Goal: Information Seeking & Learning: Learn about a topic

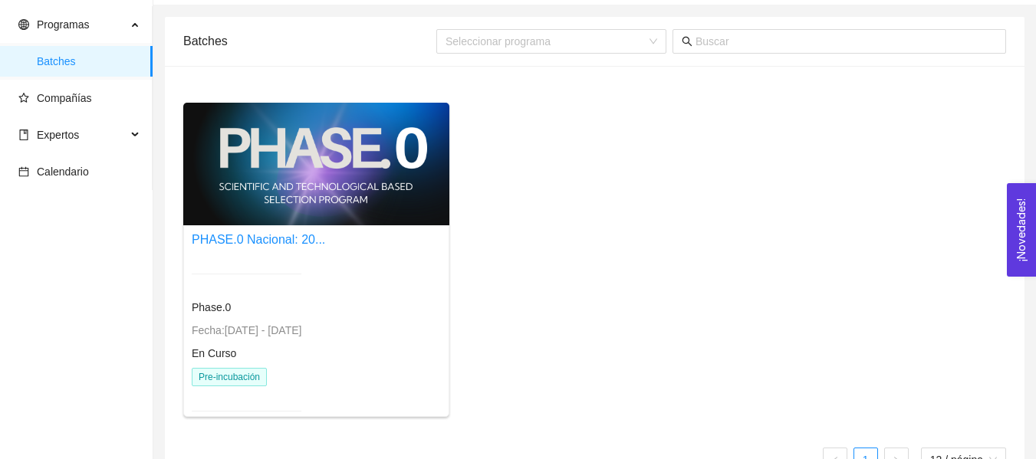
scroll to position [87, 0]
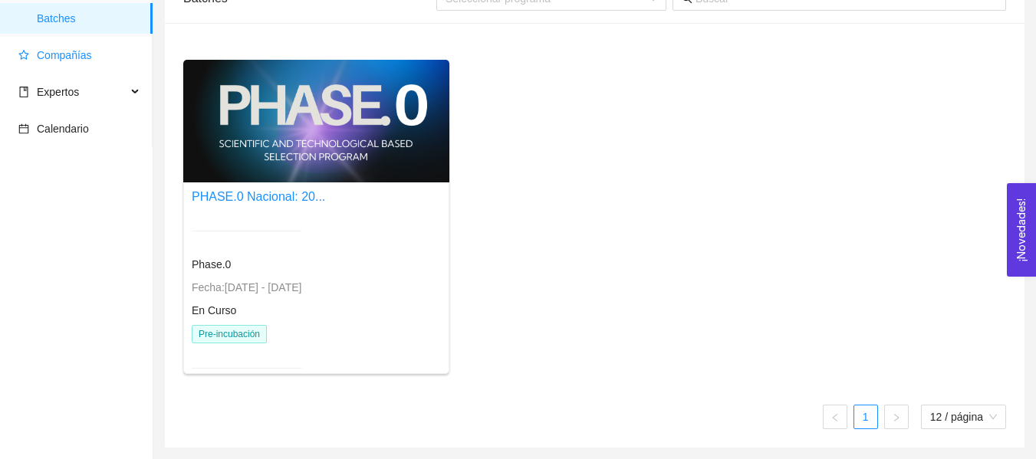
click at [73, 60] on span "Compañías" at bounding box center [64, 55] width 55 height 12
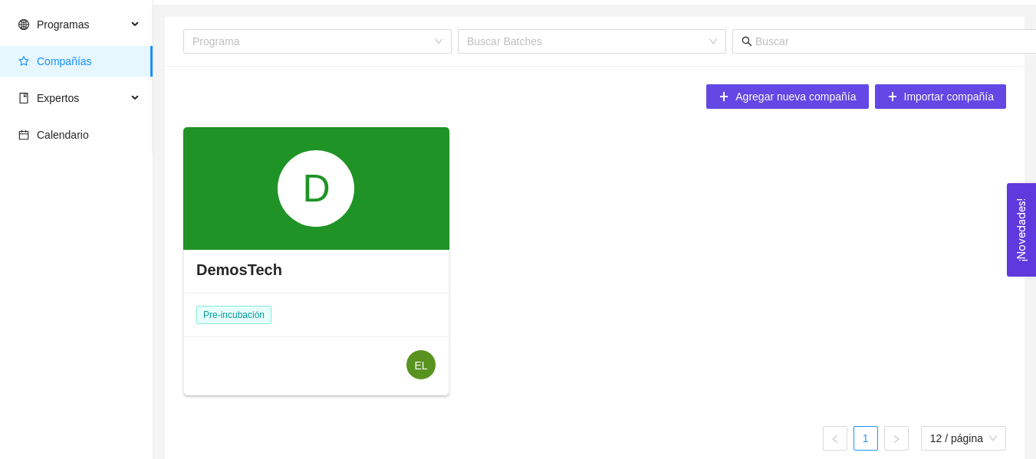
scroll to position [65, 0]
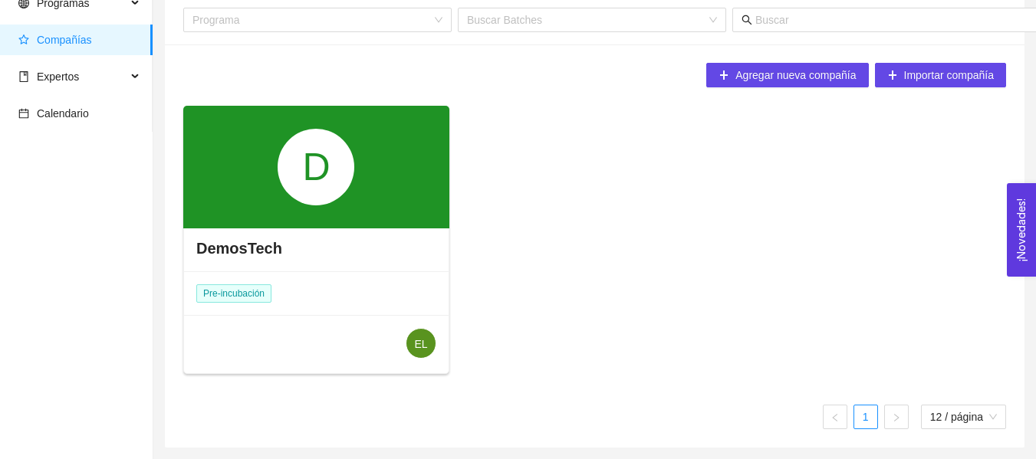
click at [325, 149] on div "D" at bounding box center [316, 167] width 77 height 77
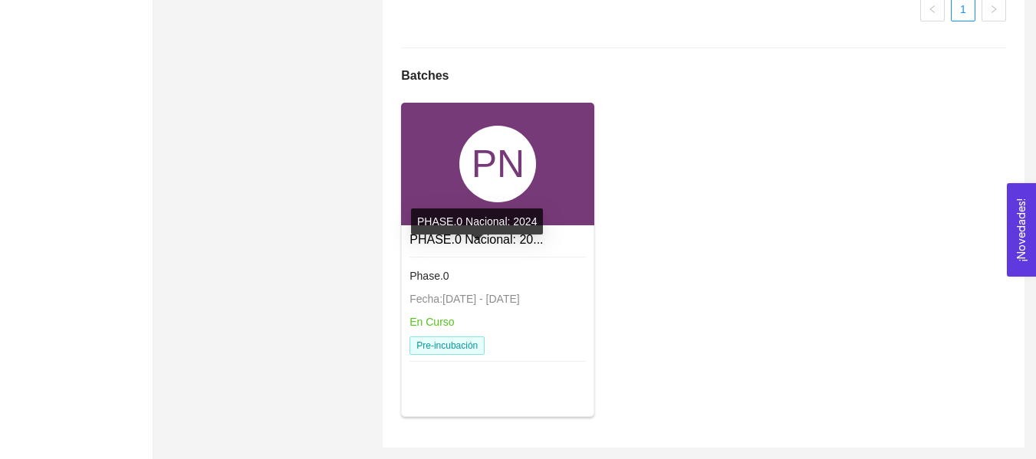
click at [496, 234] on link "PHASE.0 Nacional: 20..." at bounding box center [476, 239] width 133 height 13
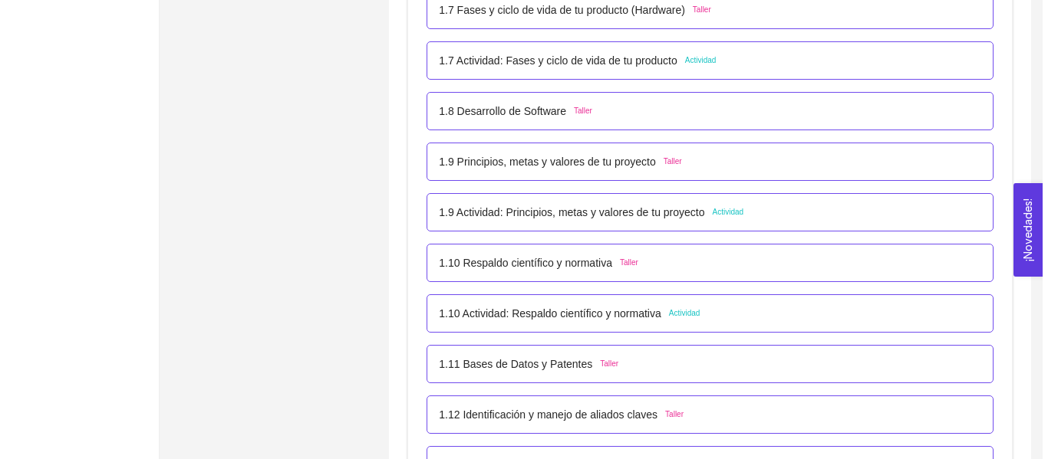
scroll to position [835, 0]
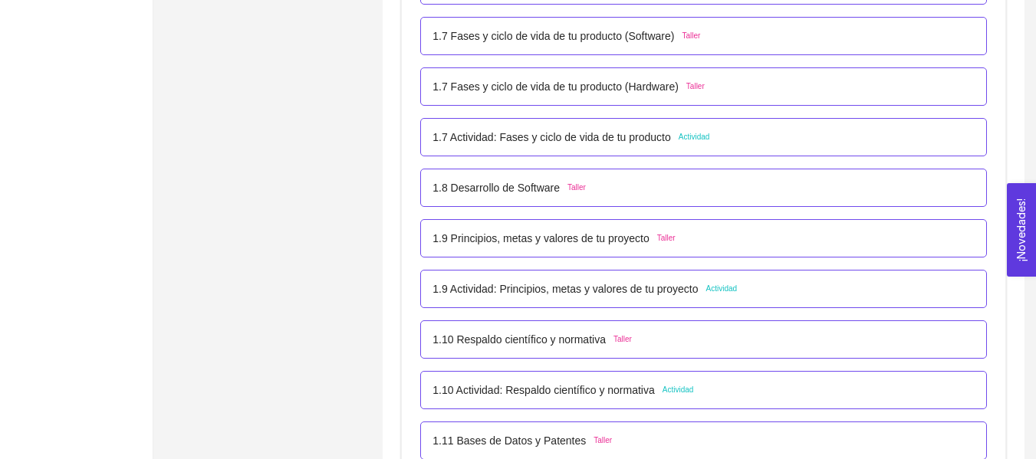
click at [602, 149] on div "1.7 Actividad: Fases y ciclo de vida de tu producto Actividad" at bounding box center [703, 137] width 567 height 38
click at [610, 138] on p "1.7 Actividad: Fases y ciclo de vida de tu producto" at bounding box center [552, 137] width 239 height 17
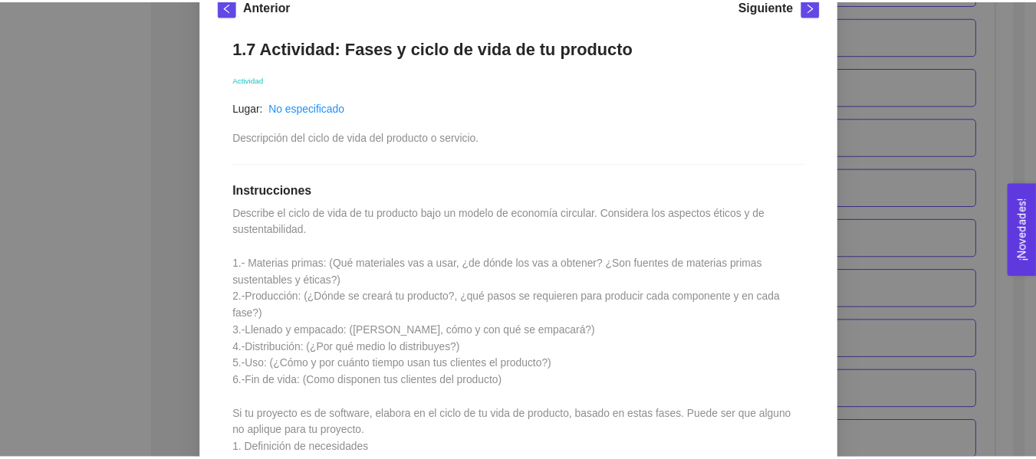
scroll to position [383, 0]
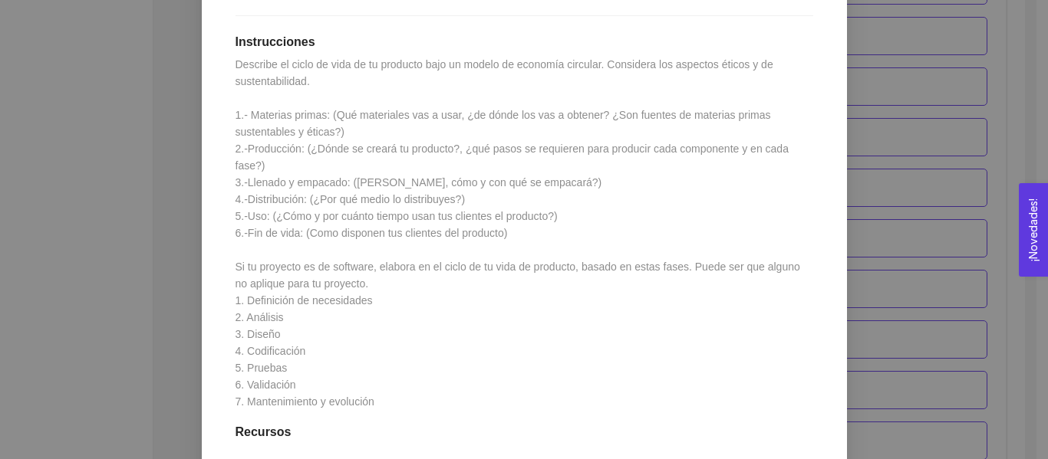
click at [887, 175] on div "1. DESARROLLO DEL PRODUCTO El emprendedor puede conocer los primeros pasos para…" at bounding box center [524, 229] width 1048 height 459
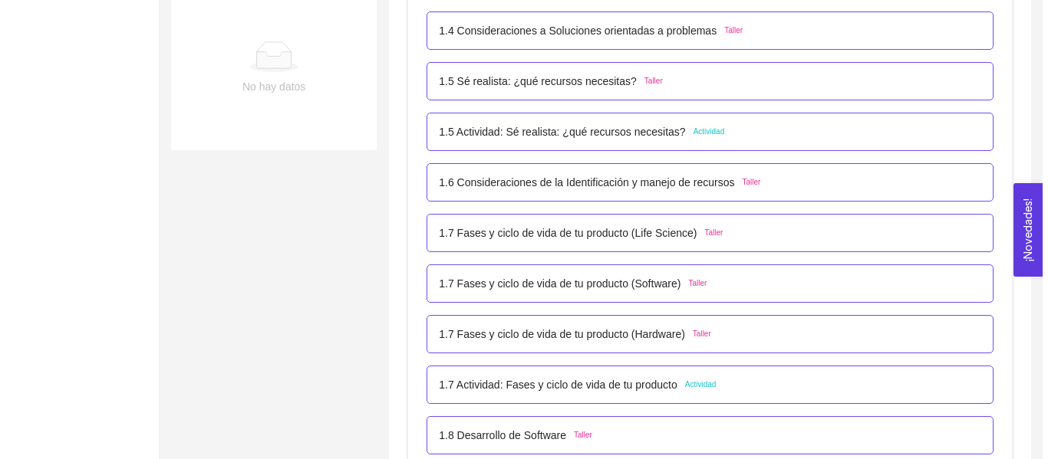
scroll to position [605, 0]
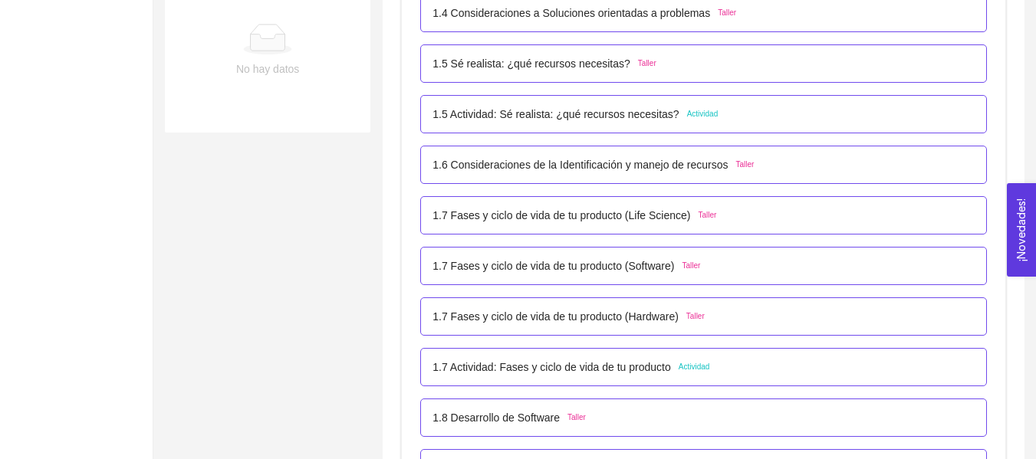
click at [627, 364] on p "1.7 Actividad: Fases y ciclo de vida de tu producto" at bounding box center [552, 367] width 239 height 17
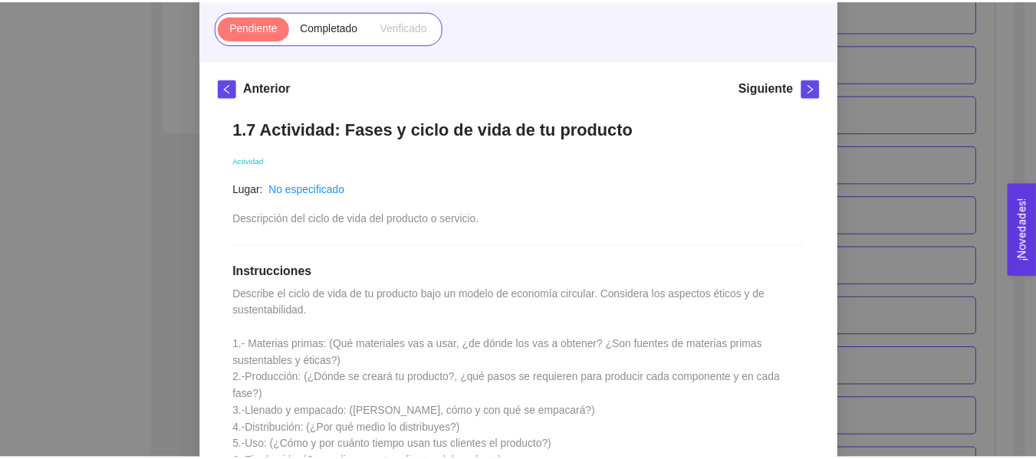
scroll to position [0, 0]
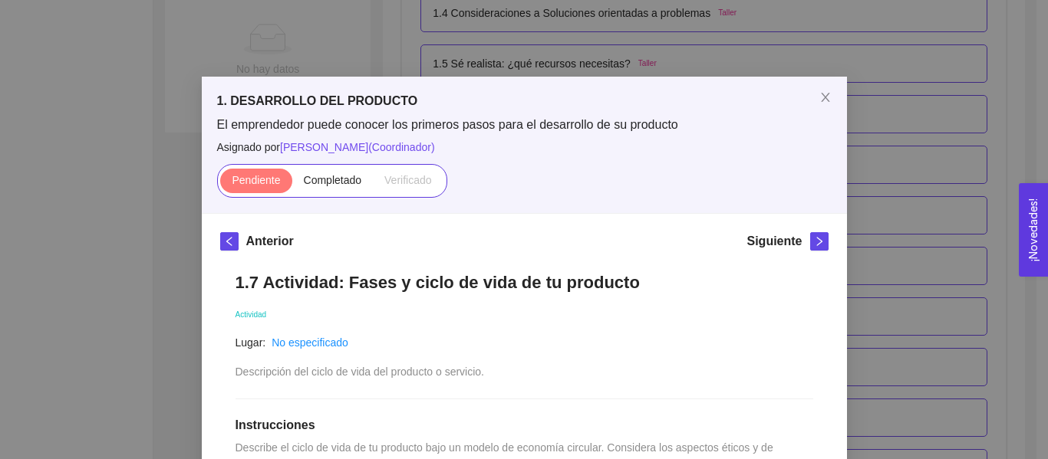
click at [943, 140] on div "1. DESARROLLO DEL PRODUCTO El emprendedor puede conocer los primeros pasos para…" at bounding box center [524, 229] width 1048 height 459
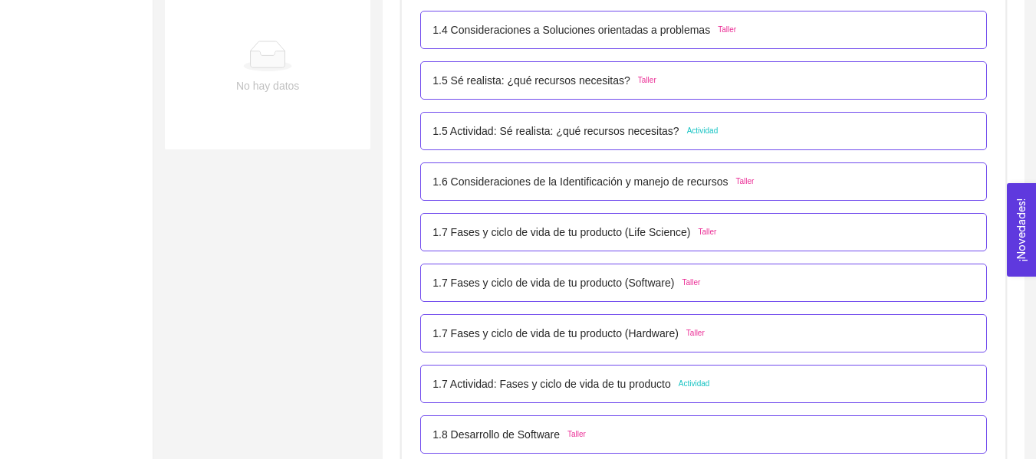
scroll to position [614, 0]
